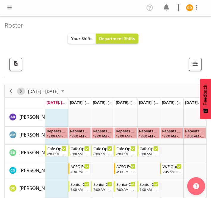
click at [22, 91] on span "Next" at bounding box center [20, 91] width 7 height 7
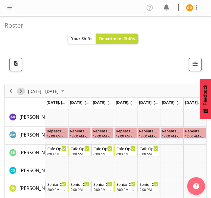
click at [22, 90] on span "Next" at bounding box center [20, 91] width 7 height 7
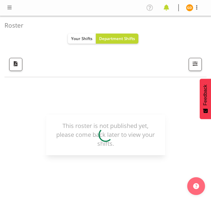
click at [166, 8] on span at bounding box center [166, 8] width 10 height 10
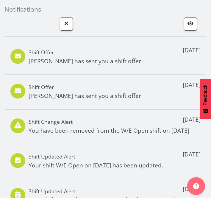
click at [94, 60] on p "Amber-Jade Brass has sent you a shift offer" at bounding box center [85, 61] width 112 height 9
